Goal: Complete application form: Complete application form

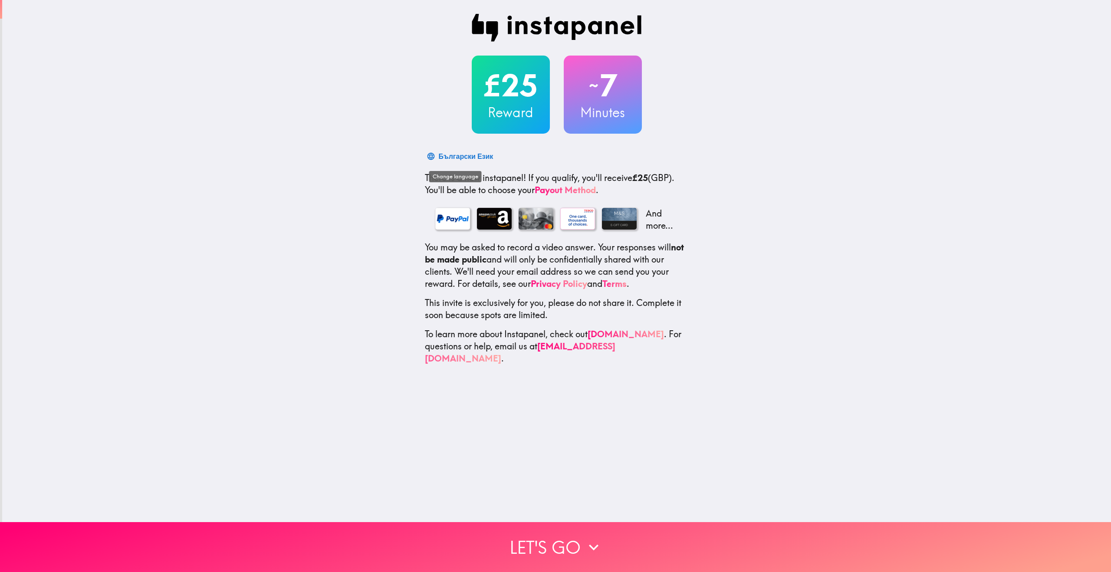
click at [443, 154] on div "Български Език" at bounding box center [466, 156] width 55 height 12
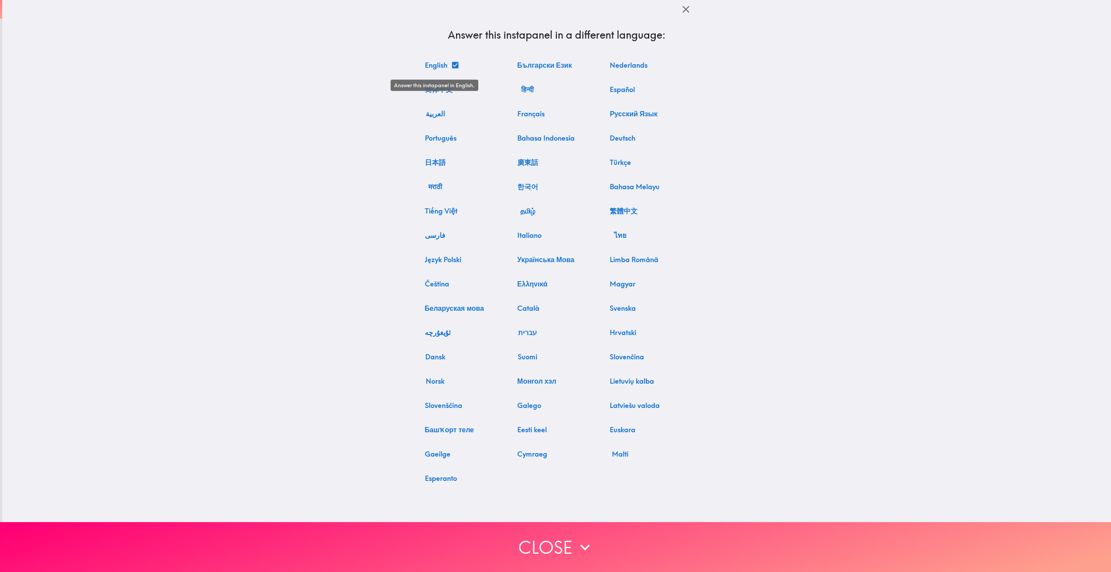
click at [437, 66] on button "English" at bounding box center [441, 64] width 40 height 17
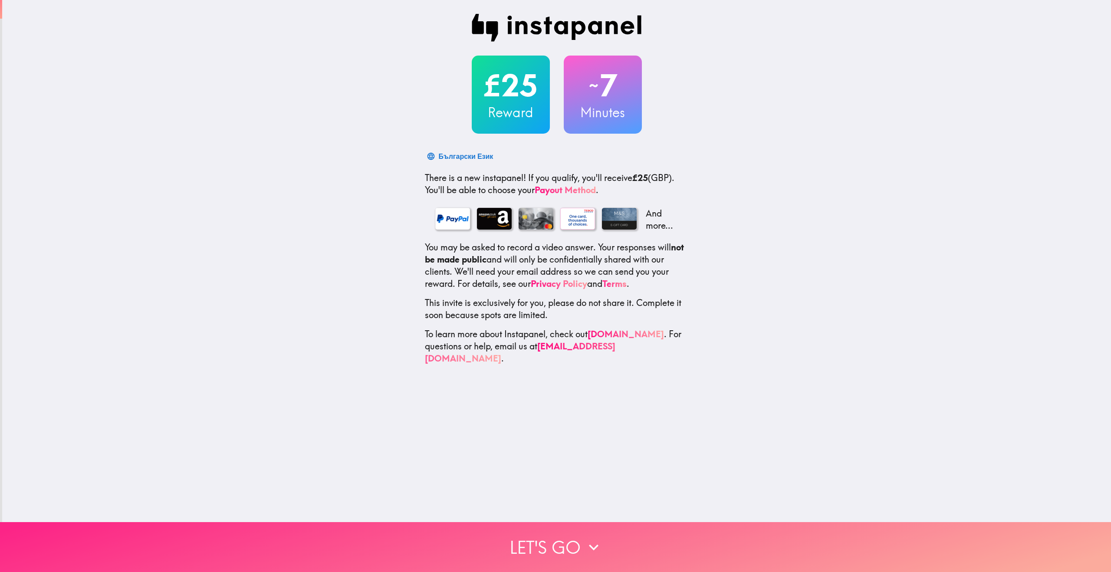
click at [547, 538] on button "Let's go" at bounding box center [555, 547] width 1111 height 50
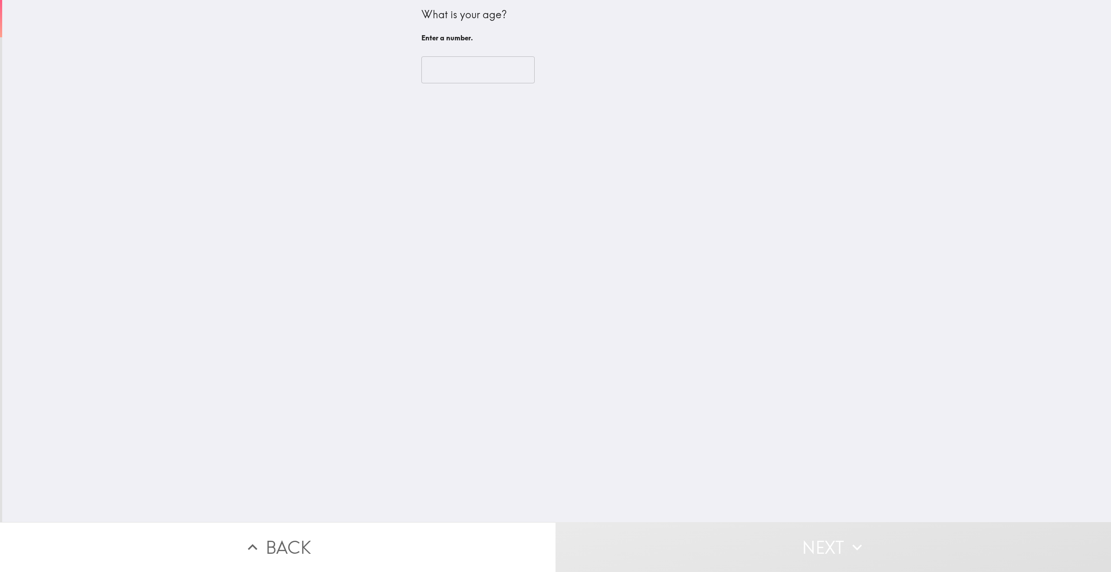
click at [446, 75] on input "number" at bounding box center [477, 69] width 113 height 27
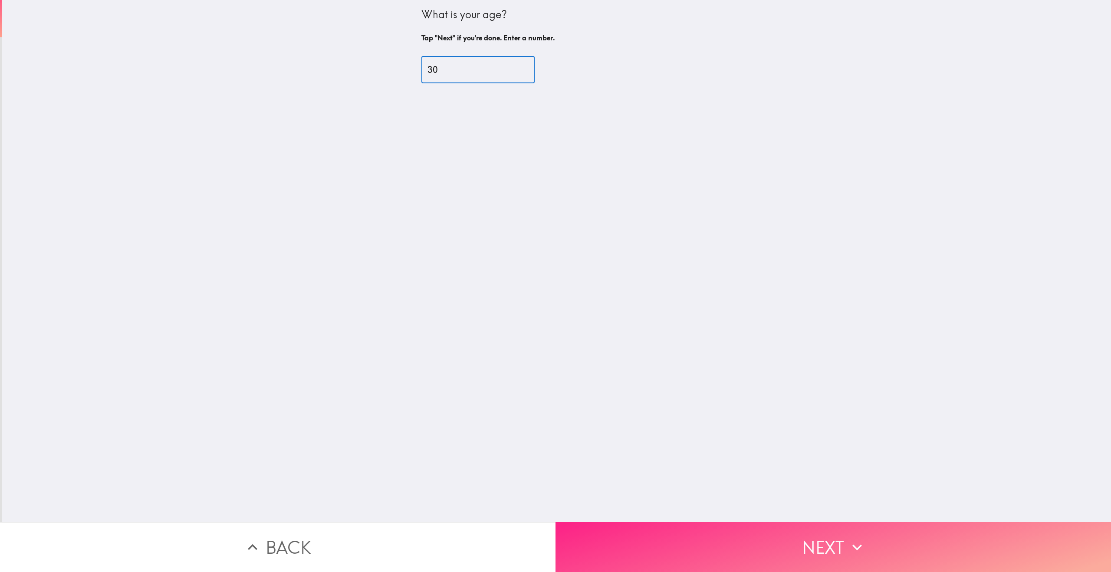
type input "30"
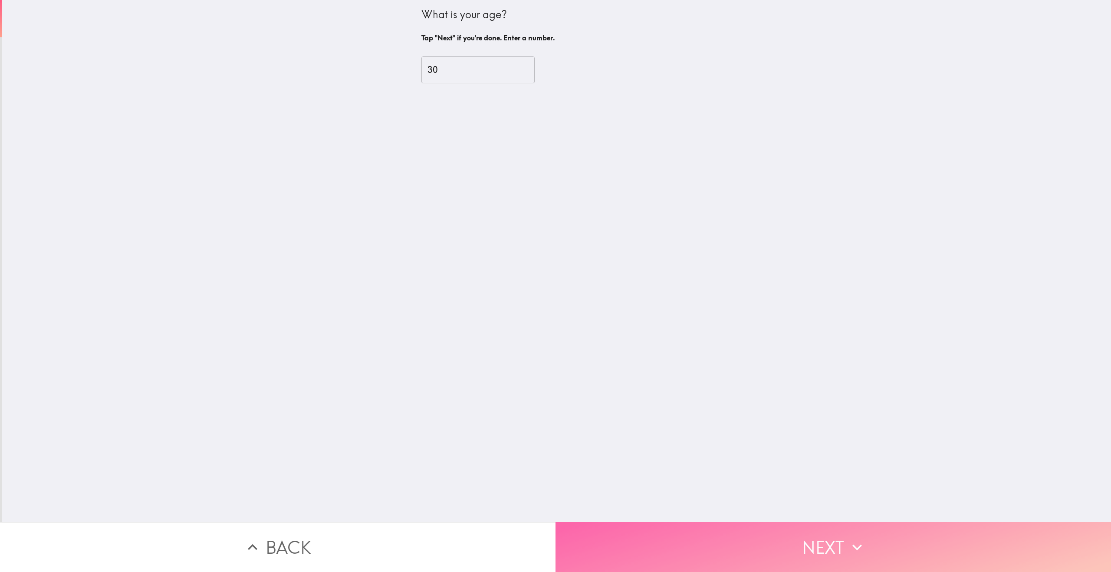
click at [728, 534] on button "Next" at bounding box center [832, 547] width 555 height 50
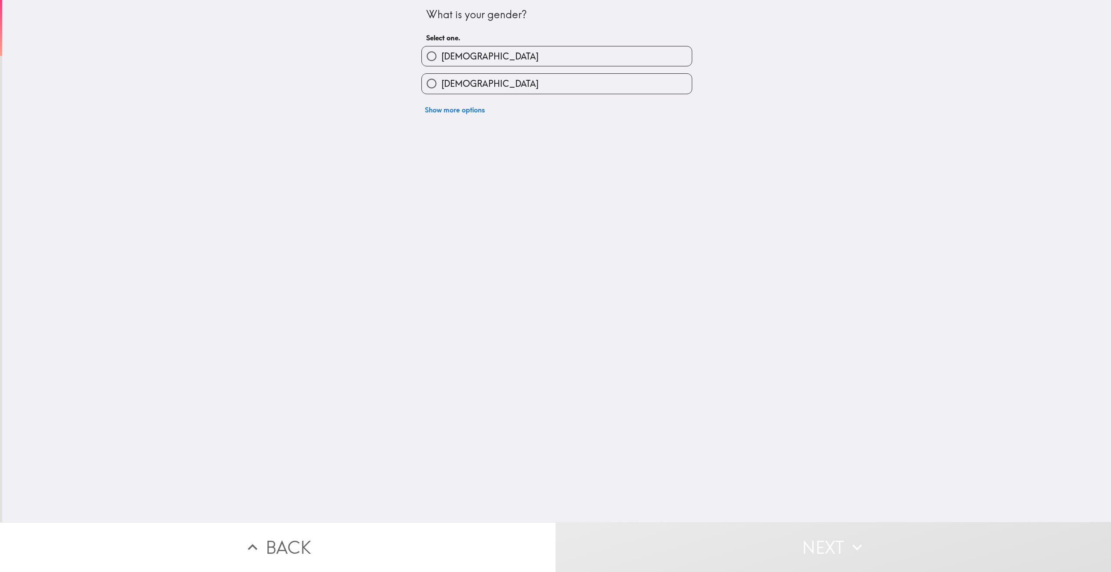
click at [479, 84] on label "Female" at bounding box center [557, 84] width 270 height 20
click at [441, 84] on input "Female" at bounding box center [432, 84] width 20 height 20
radio input "true"
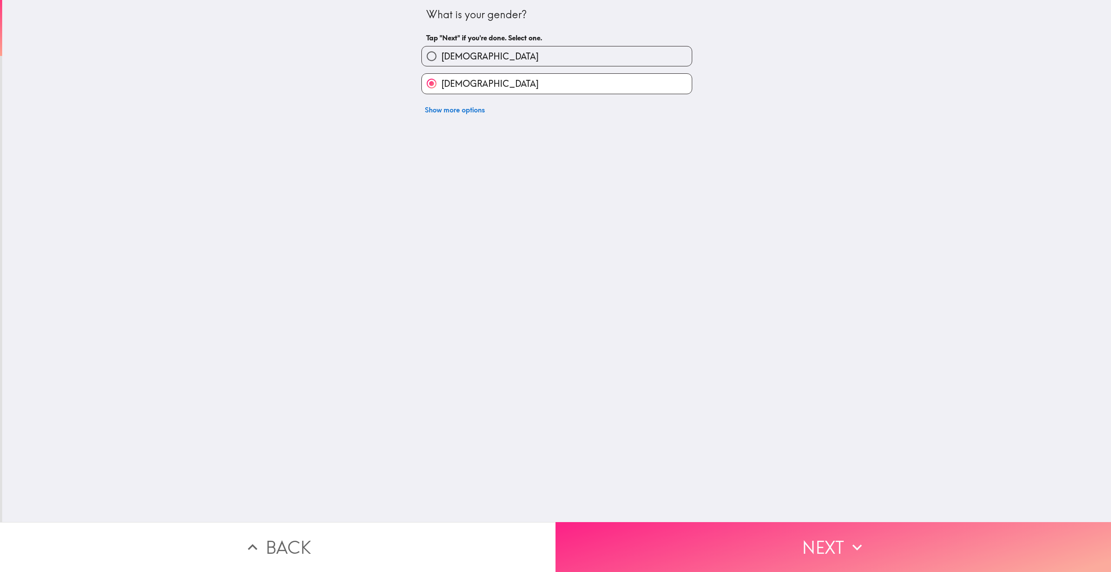
click at [681, 531] on button "Next" at bounding box center [832, 547] width 555 height 50
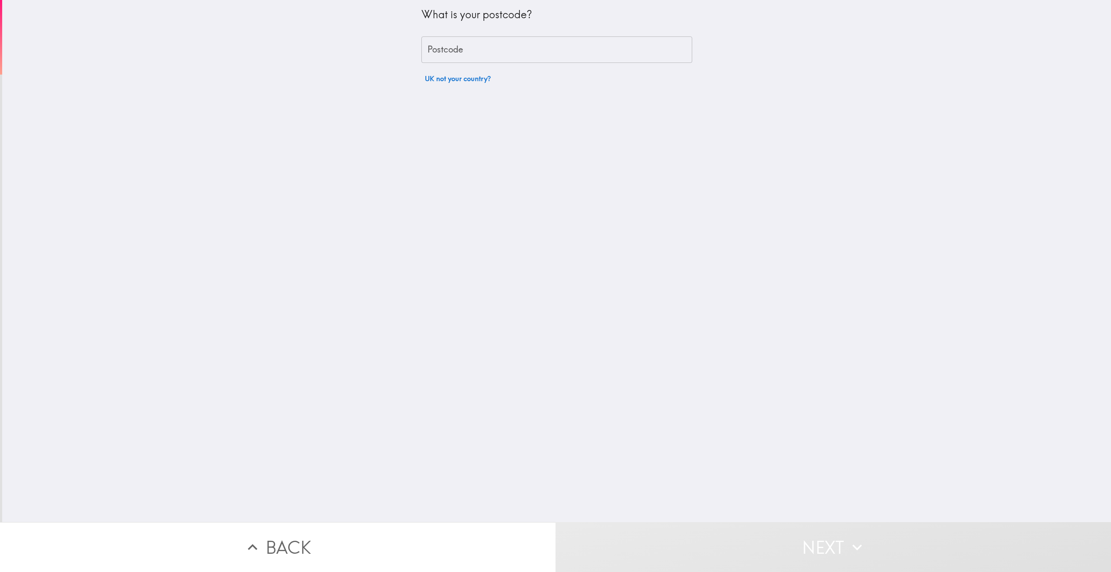
click at [486, 45] on input "Postcode" at bounding box center [556, 49] width 271 height 27
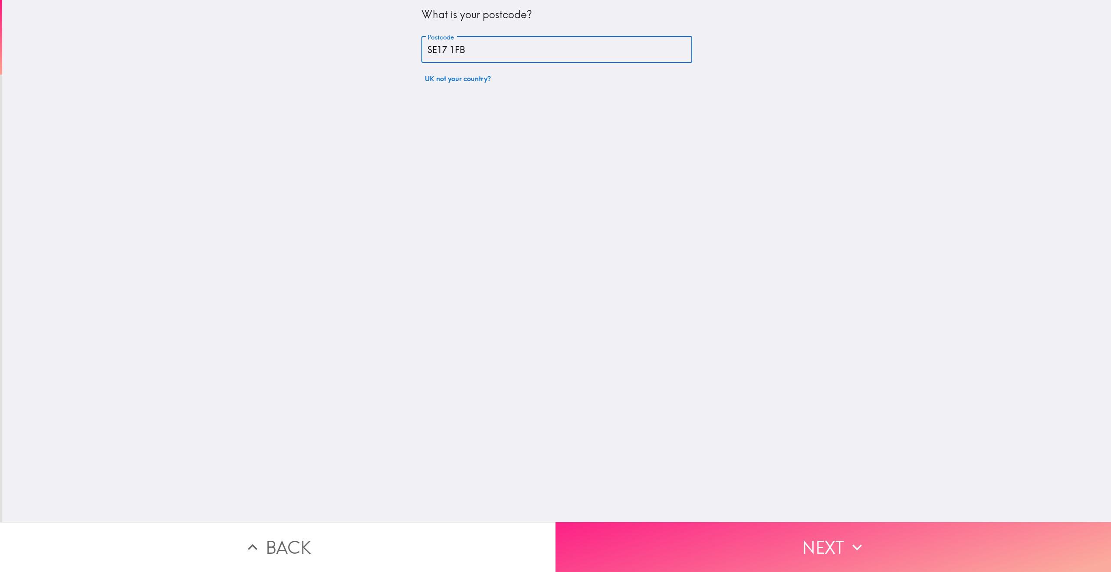
type input "SE17 1FB"
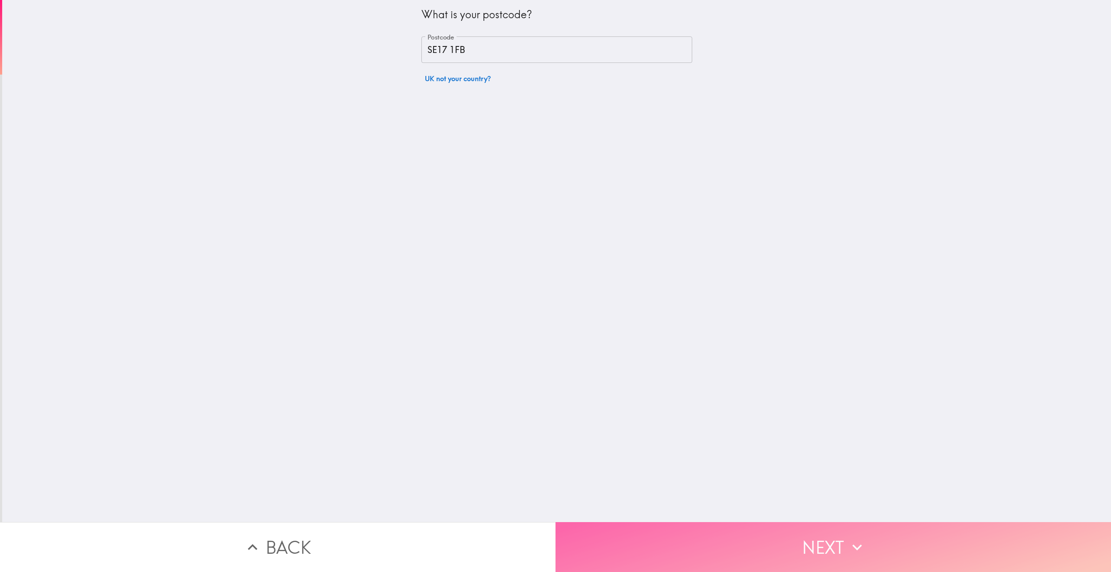
click at [879, 549] on button "Next" at bounding box center [832, 547] width 555 height 50
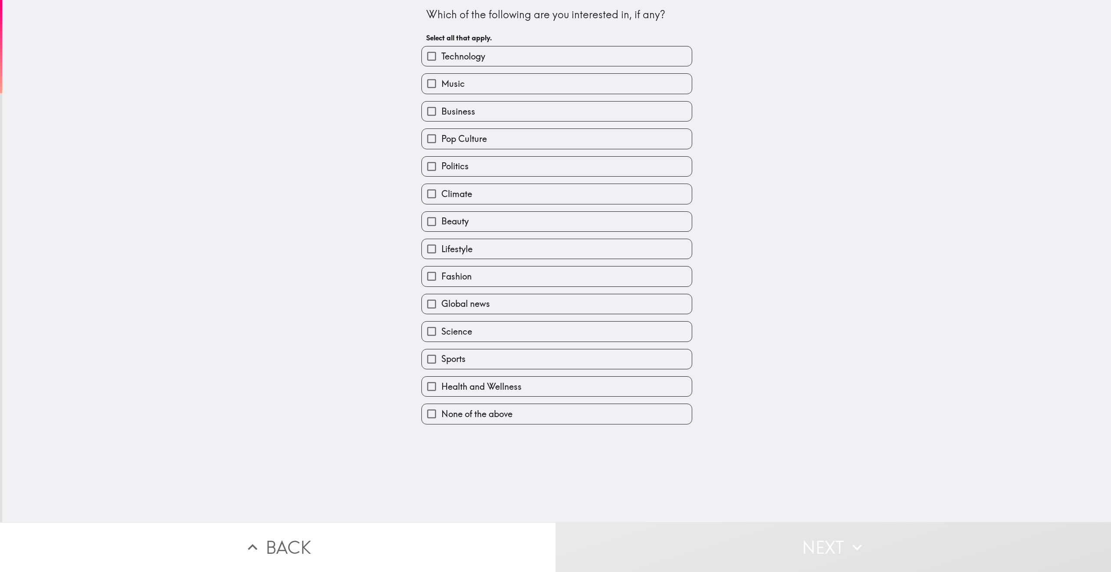
click at [488, 83] on label "Music" at bounding box center [557, 84] width 270 height 20
click at [441, 83] on input "Music" at bounding box center [432, 84] width 20 height 20
checkbox input "true"
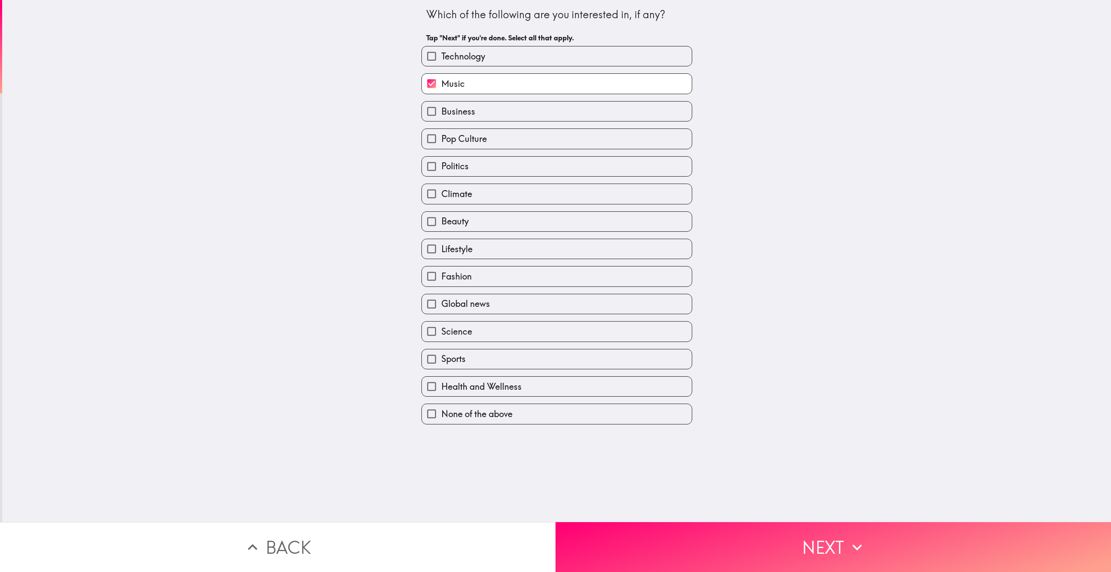
click at [487, 55] on label "Technology" at bounding box center [557, 56] width 270 height 20
click at [441, 55] on input "Technology" at bounding box center [432, 56] width 20 height 20
checkbox input "true"
click at [489, 121] on label "Business" at bounding box center [557, 112] width 270 height 20
click at [441, 121] on input "Business" at bounding box center [432, 112] width 20 height 20
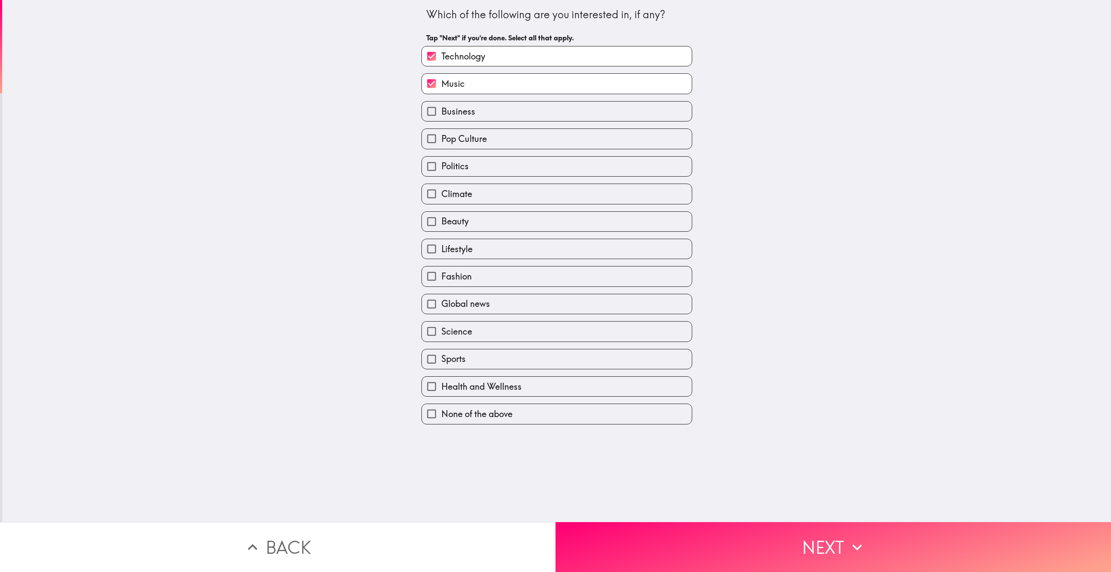
checkbox input "true"
click at [492, 144] on label "Pop Culture" at bounding box center [557, 139] width 270 height 20
click at [441, 144] on input "Pop Culture" at bounding box center [432, 139] width 20 height 20
checkbox input "true"
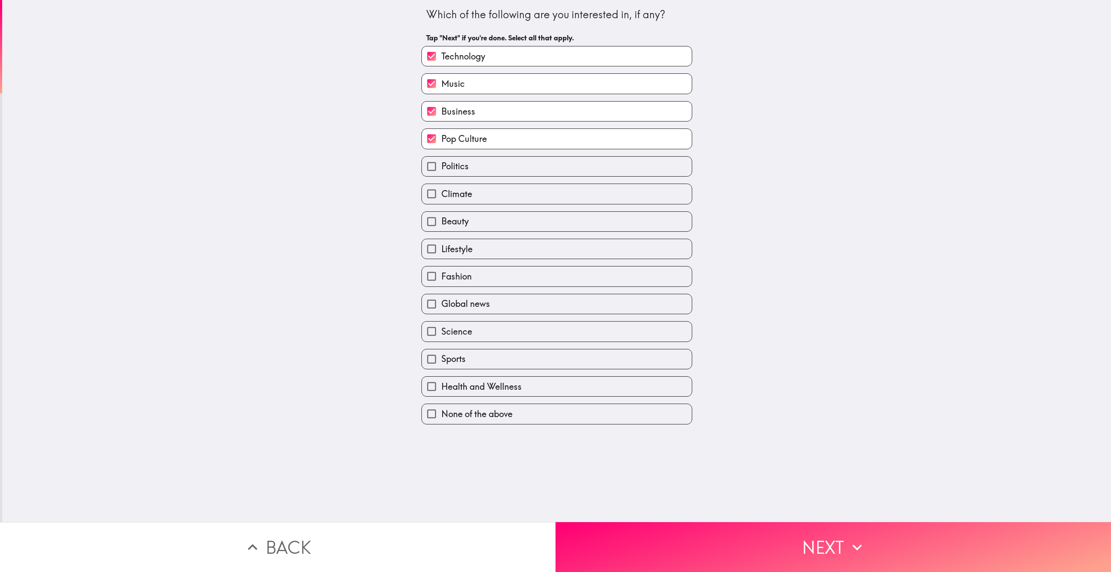
click at [493, 170] on label "Politics" at bounding box center [557, 167] width 270 height 20
click at [441, 170] on input "Politics" at bounding box center [432, 167] width 20 height 20
checkbox input "true"
click at [493, 231] on label "Beauty" at bounding box center [557, 222] width 270 height 20
click at [441, 231] on input "Beauty" at bounding box center [432, 222] width 20 height 20
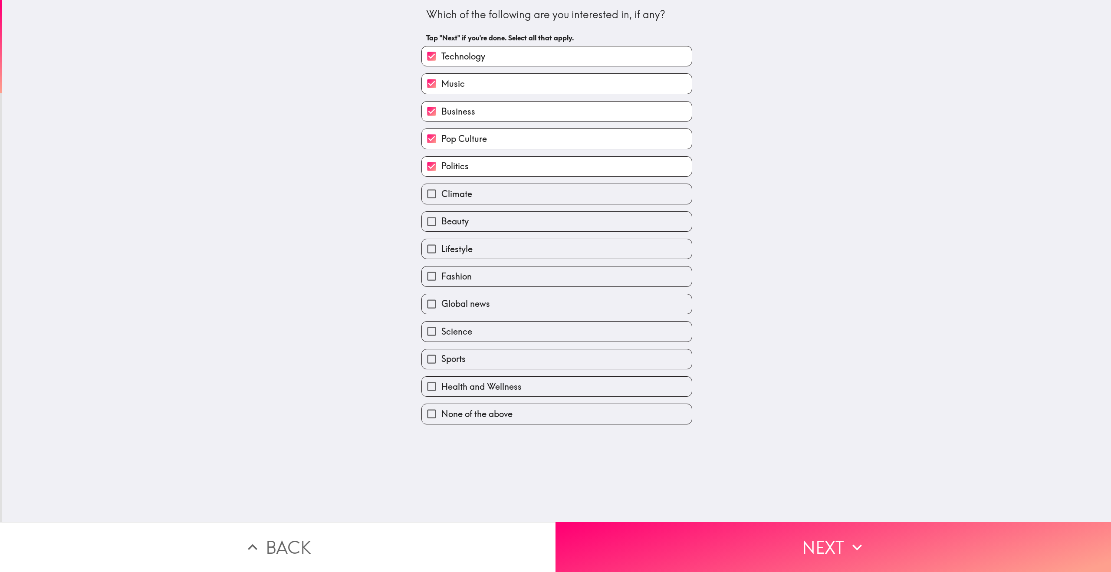
checkbox input "true"
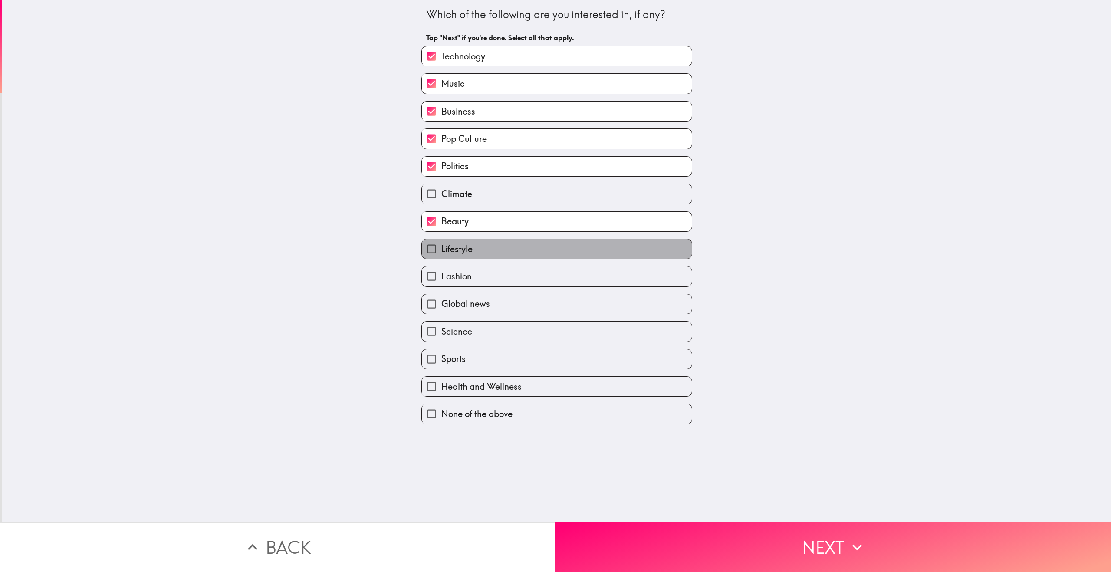
click at [495, 256] on label "Lifestyle" at bounding box center [557, 249] width 270 height 20
click at [441, 256] on input "Lifestyle" at bounding box center [432, 249] width 20 height 20
checkbox input "true"
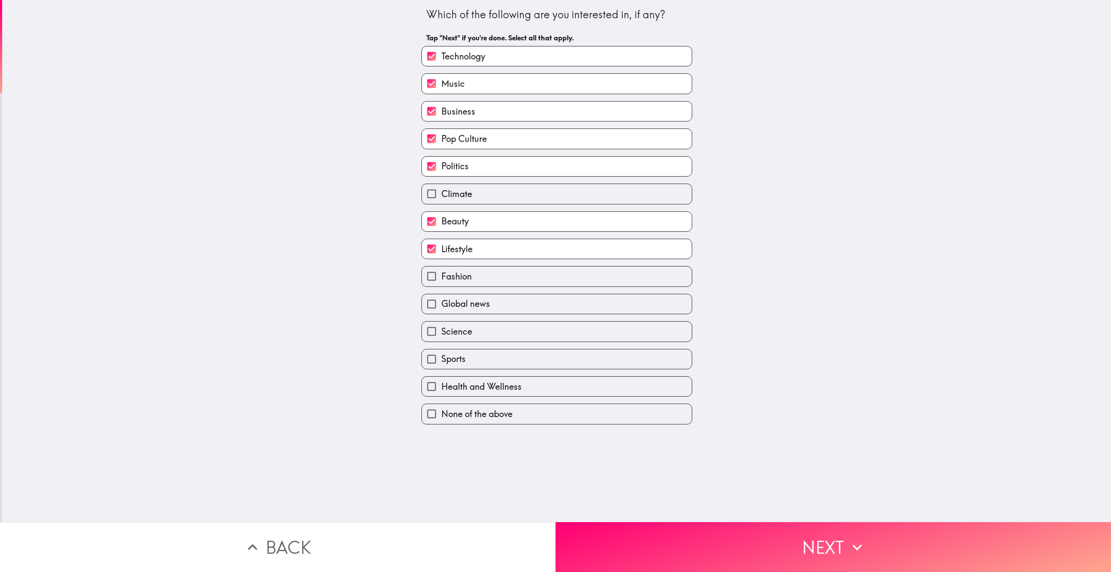
click at [496, 276] on label "Fashion" at bounding box center [557, 276] width 270 height 20
click at [441, 276] on input "Fashion" at bounding box center [432, 276] width 20 height 20
click at [496, 278] on label "Fashion" at bounding box center [557, 276] width 270 height 20
click at [441, 278] on input "Fashion" at bounding box center [432, 276] width 20 height 20
checkbox input "false"
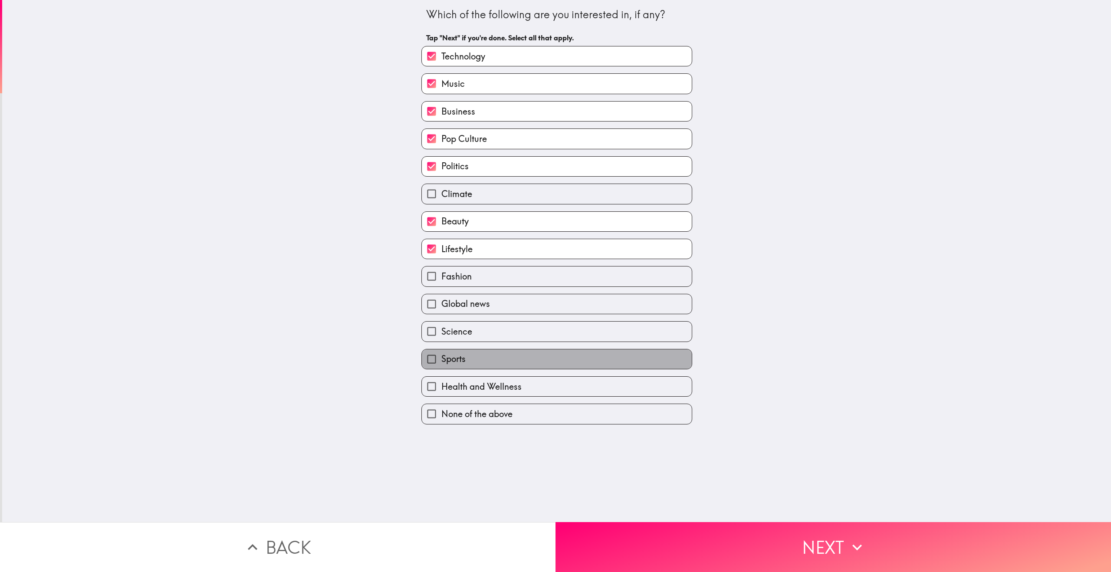
click at [520, 369] on label "Sports" at bounding box center [557, 359] width 270 height 20
click at [441, 369] on input "Sports" at bounding box center [432, 359] width 20 height 20
checkbox input "true"
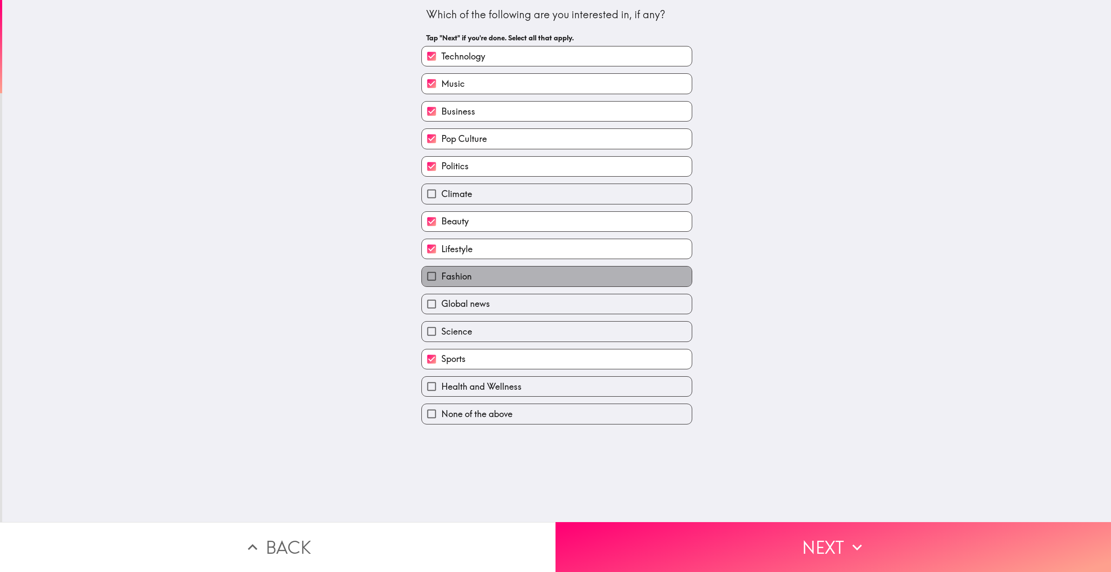
click at [556, 282] on label "Fashion" at bounding box center [557, 276] width 270 height 20
click at [441, 282] on input "Fashion" at bounding box center [432, 276] width 20 height 20
checkbox input "true"
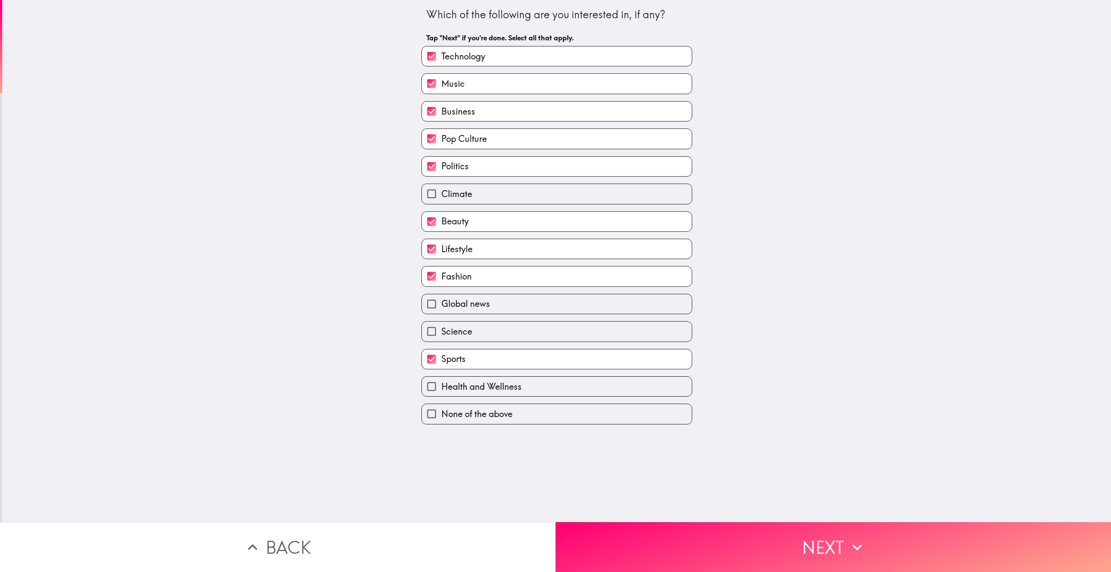
click at [748, 548] on button "Next" at bounding box center [832, 547] width 555 height 50
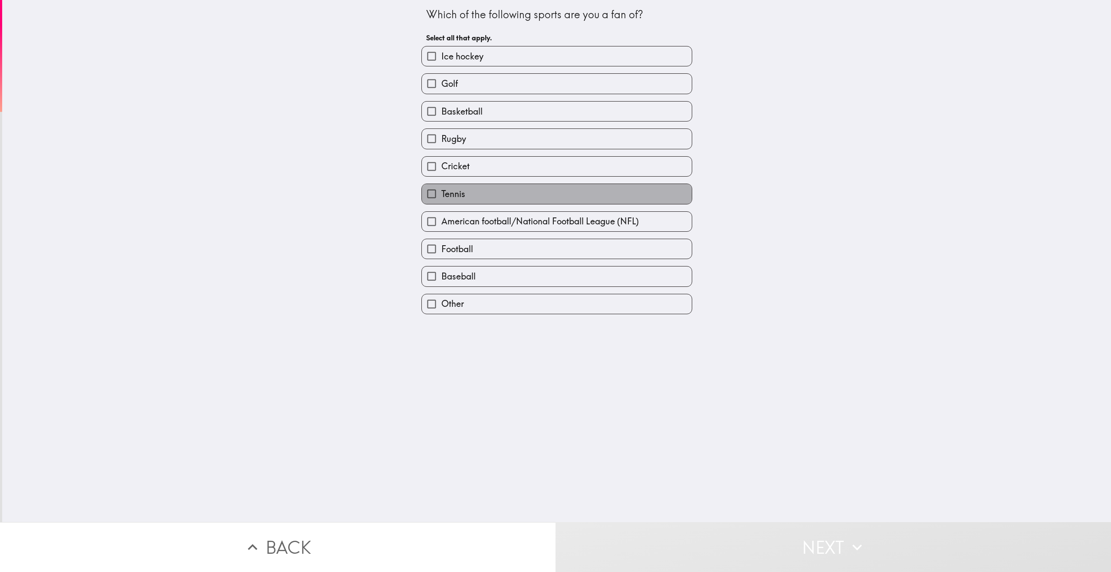
click at [501, 198] on label "Tennis" at bounding box center [557, 194] width 270 height 20
click at [441, 198] on input "Tennis" at bounding box center [432, 194] width 20 height 20
checkbox input "true"
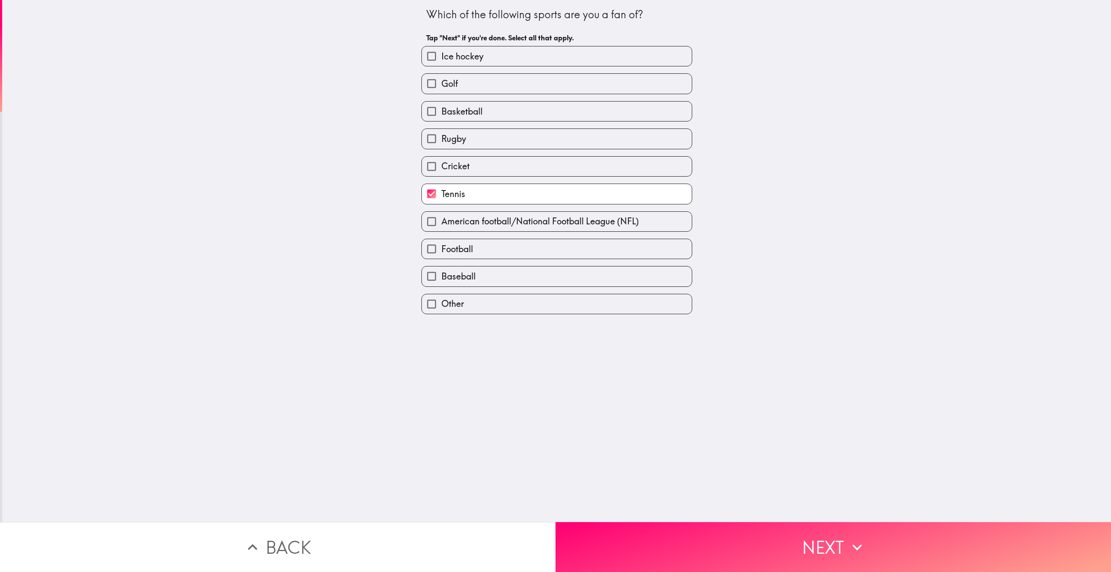
click at [506, 257] on label "Football" at bounding box center [557, 249] width 270 height 20
click at [441, 257] on input "Football" at bounding box center [432, 249] width 20 height 20
checkbox input "true"
click at [512, 309] on label "Other" at bounding box center [557, 304] width 270 height 20
click at [441, 309] on input "Other" at bounding box center [432, 304] width 20 height 20
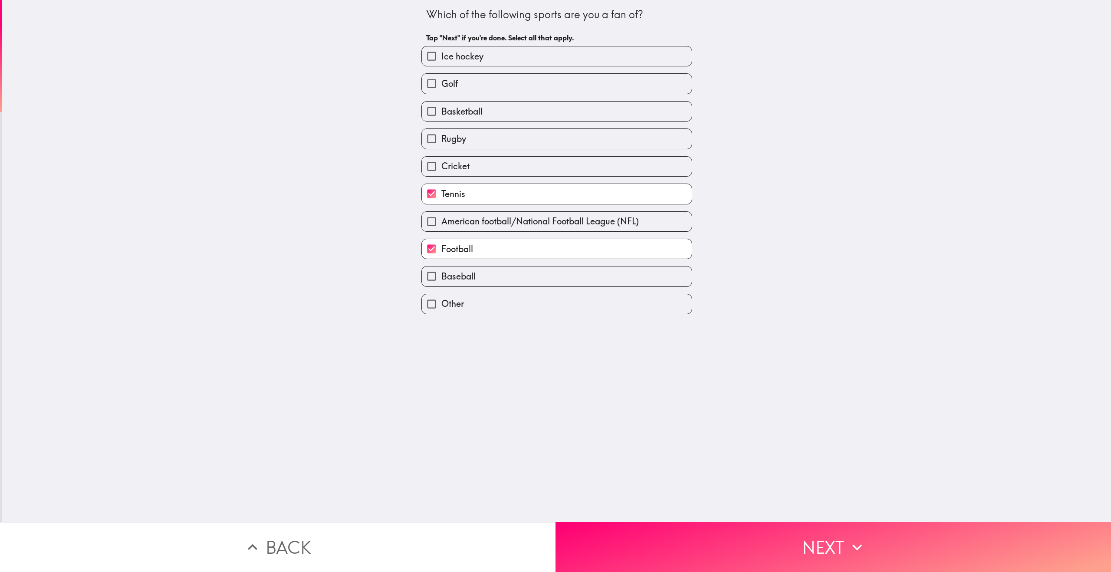
checkbox input "true"
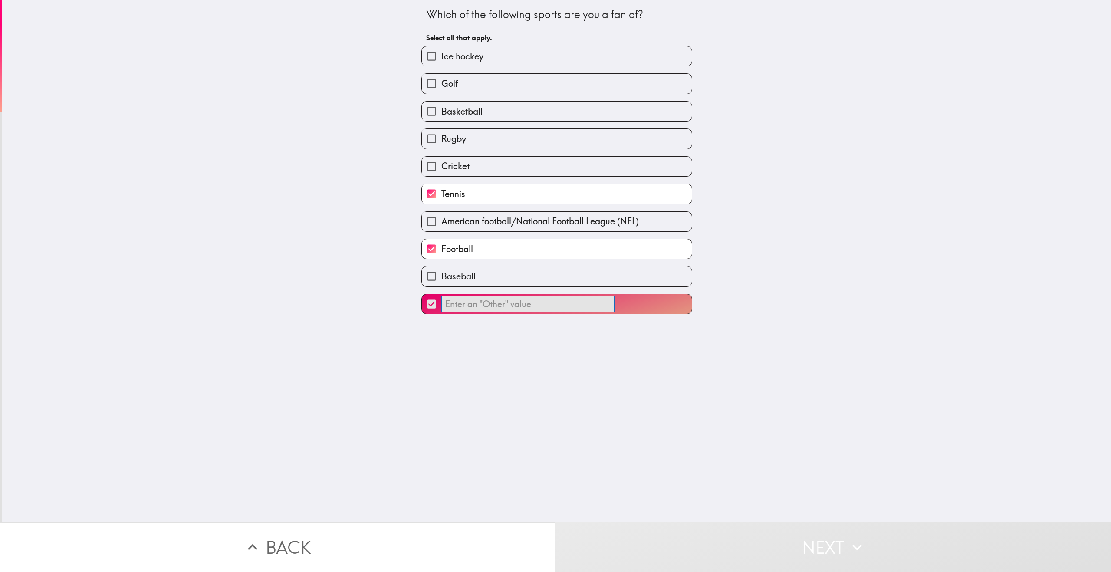
click at [543, 308] on input "​" at bounding box center [528, 303] width 174 height 17
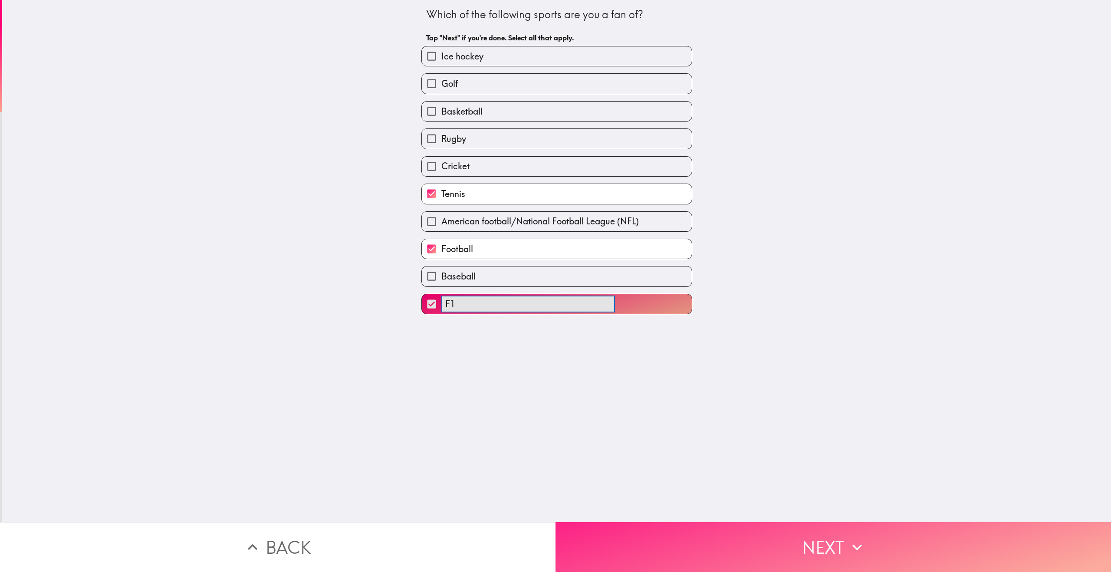
type input "F1"
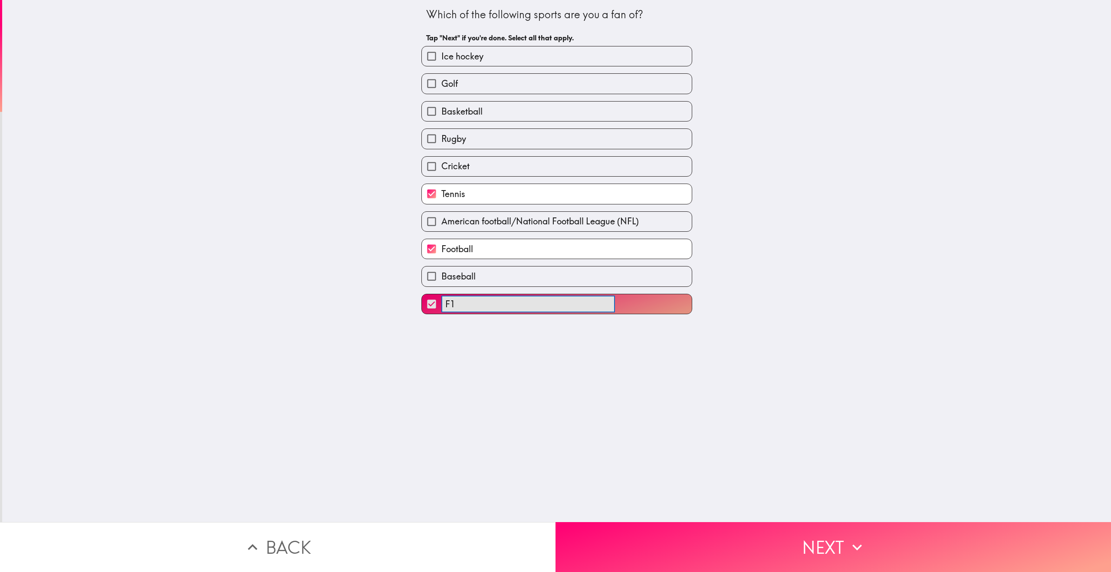
click at [911, 522] on button "Next" at bounding box center [832, 547] width 555 height 50
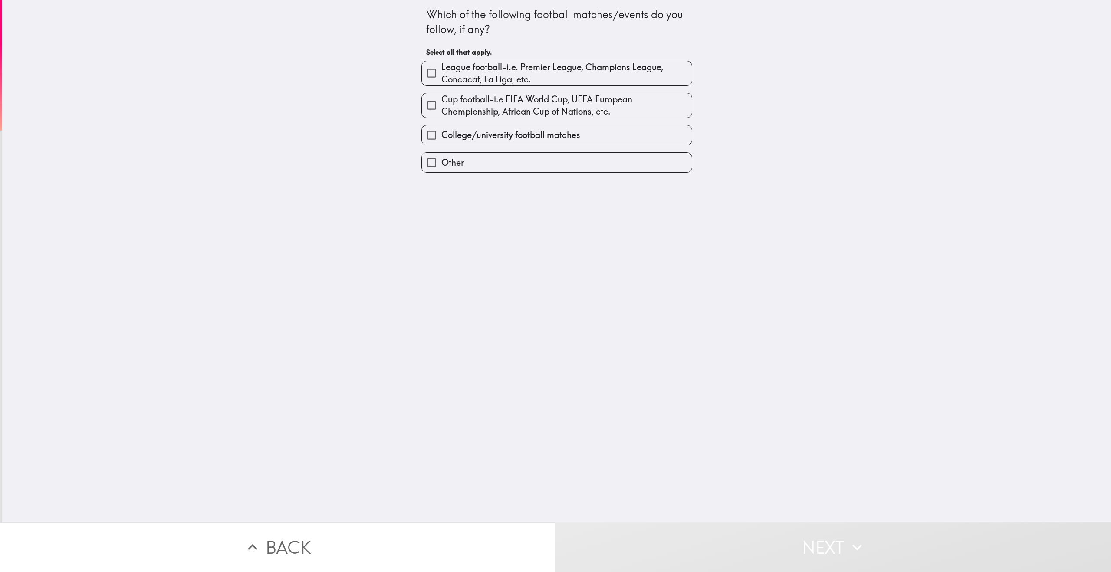
click at [530, 75] on span "League football-i.e. Premier League, Champions League, Concacaf, La Liga, etc." at bounding box center [566, 73] width 250 height 24
click at [441, 75] on input "League football-i.e. Premier League, Champions League, Concacaf, La Liga, etc." at bounding box center [432, 73] width 20 height 20
checkbox input "true"
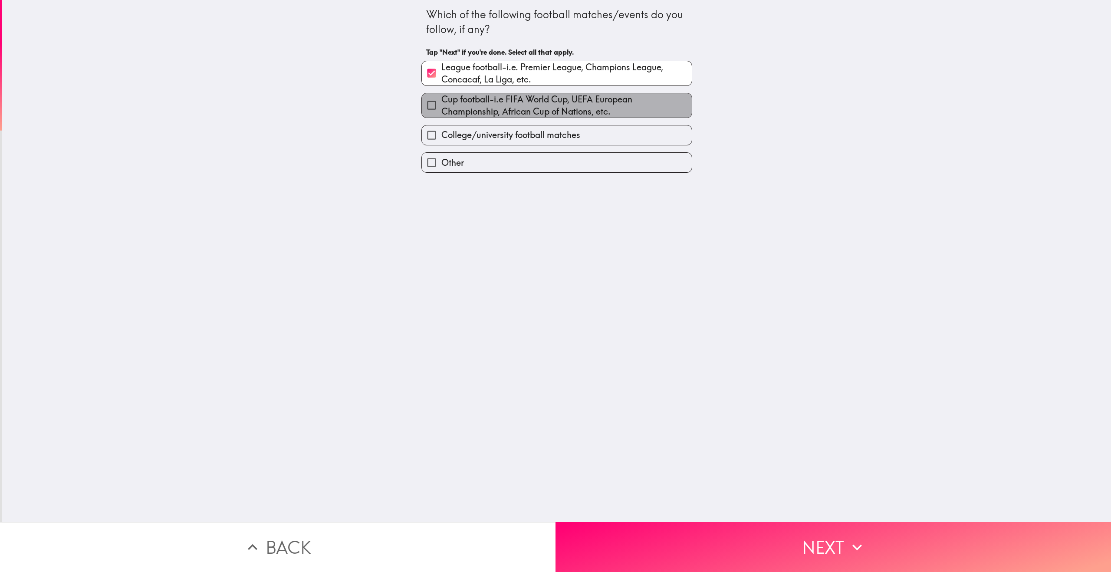
click at [528, 114] on span "Cup football-i.e FIFA World Cup, UEFA European Championship, African Cup of Nat…" at bounding box center [566, 105] width 250 height 24
click at [441, 114] on input "Cup football-i.e FIFA World Cup, UEFA European Championship, African Cup of Nat…" at bounding box center [432, 105] width 20 height 20
checkbox input "true"
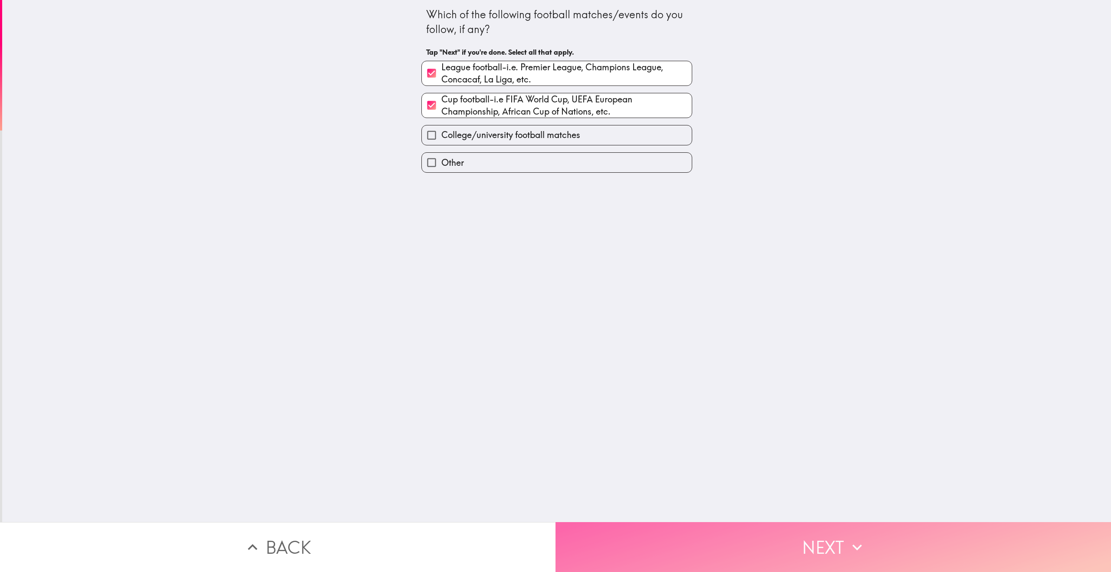
drag, startPoint x: 970, startPoint y: 538, endPoint x: 969, endPoint y: 534, distance: 4.5
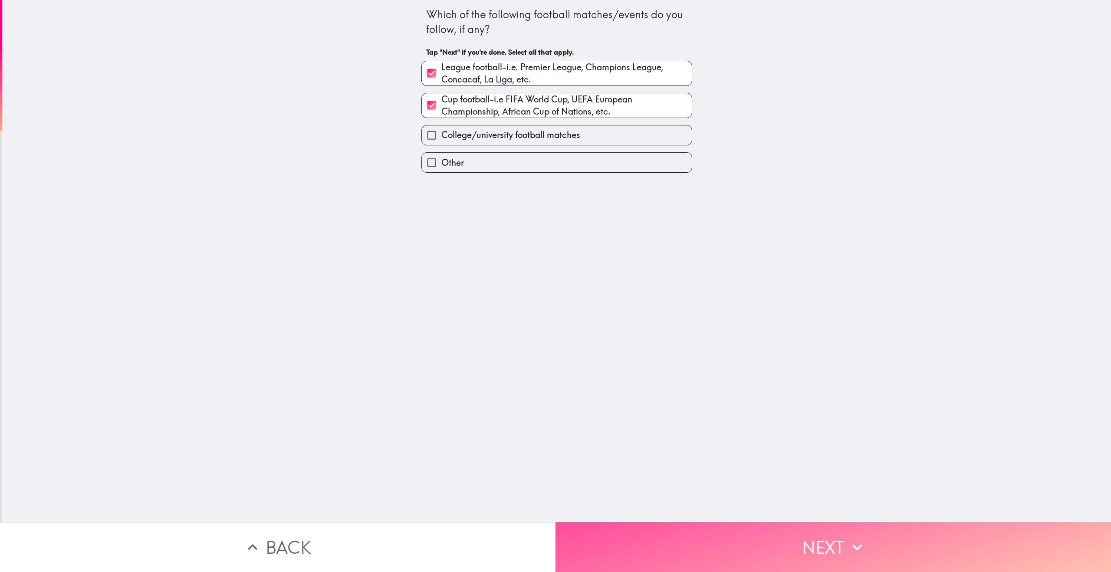
click at [970, 538] on button "Next" at bounding box center [832, 547] width 555 height 50
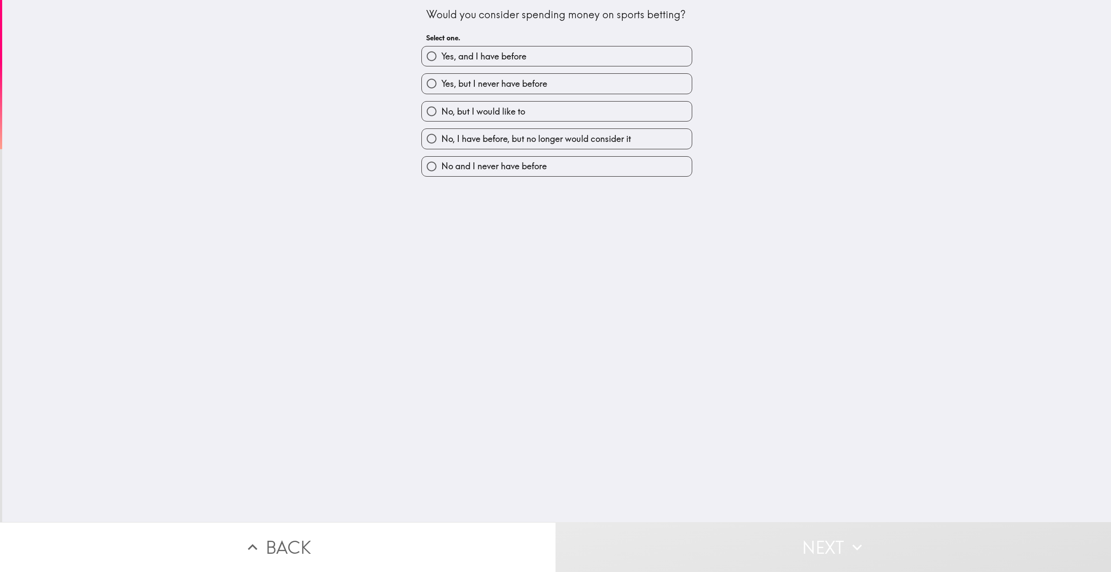
click at [518, 57] on span "Yes, and I have before" at bounding box center [483, 56] width 85 height 12
click at [441, 57] on input "Yes, and I have before" at bounding box center [432, 56] width 20 height 20
radio input "true"
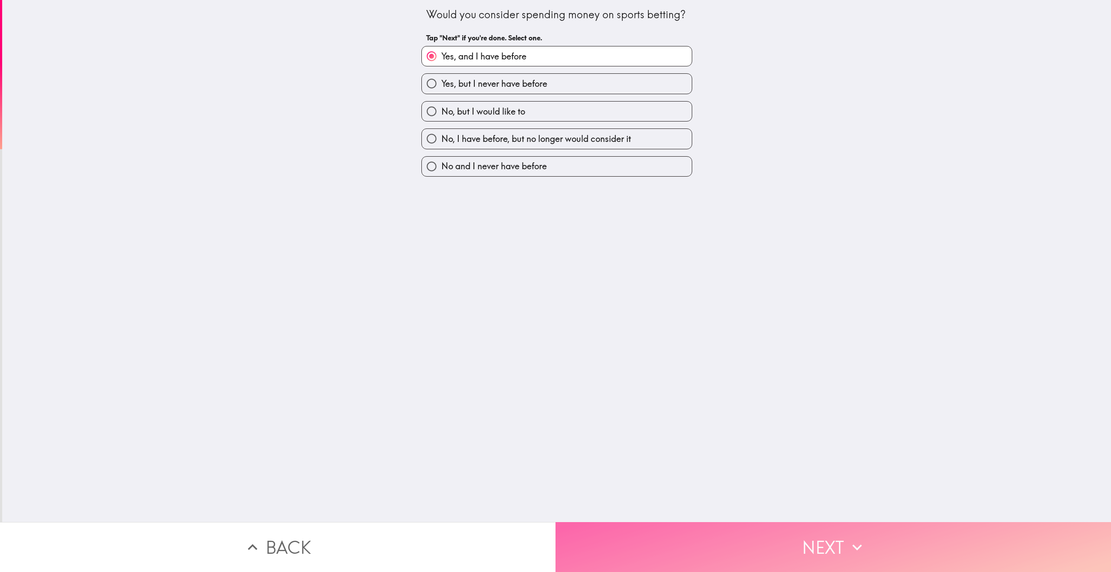
click at [793, 545] on button "Next" at bounding box center [832, 547] width 555 height 50
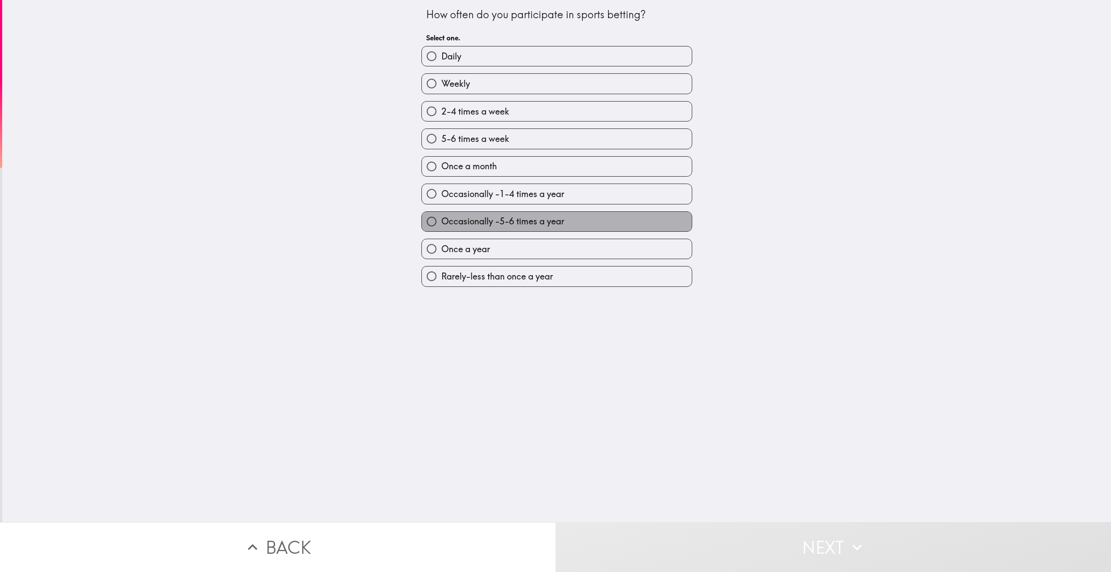
click at [489, 225] on span "Occasionally -5-6 times a year" at bounding box center [502, 221] width 123 height 12
click at [441, 225] on input "Occasionally -5-6 times a year" at bounding box center [432, 222] width 20 height 20
radio input "true"
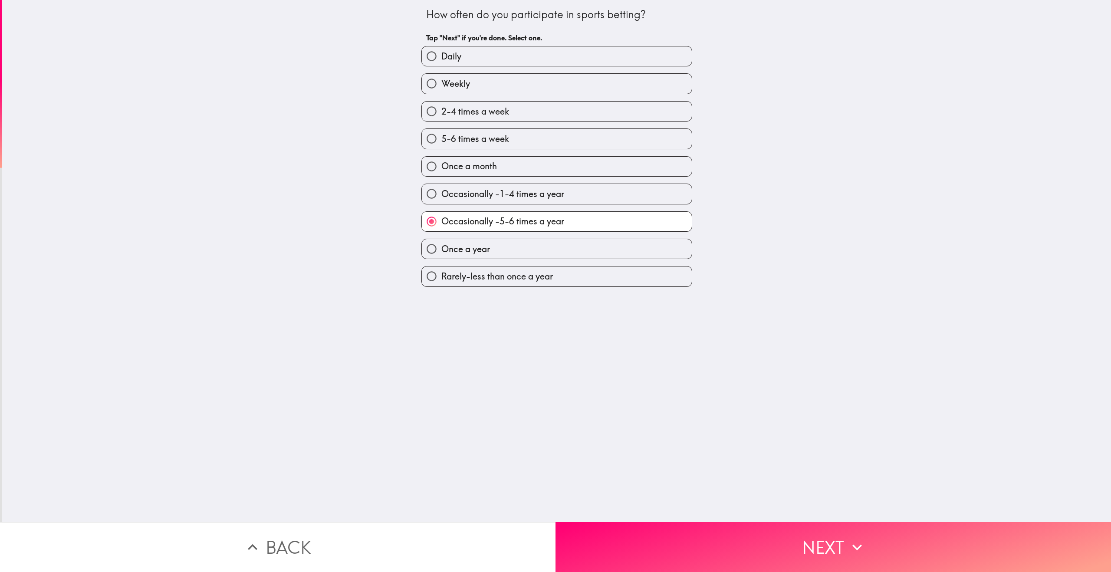
click at [828, 549] on button "Next" at bounding box center [832, 547] width 555 height 50
